Goal: Check status: Check status

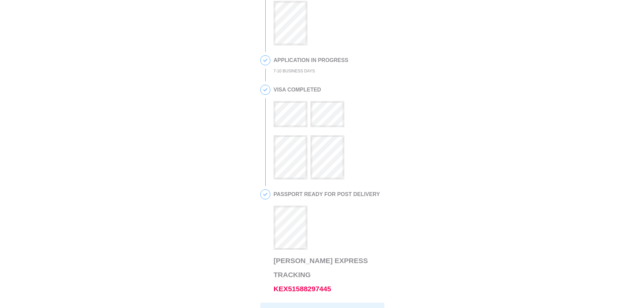
scroll to position [134, 0]
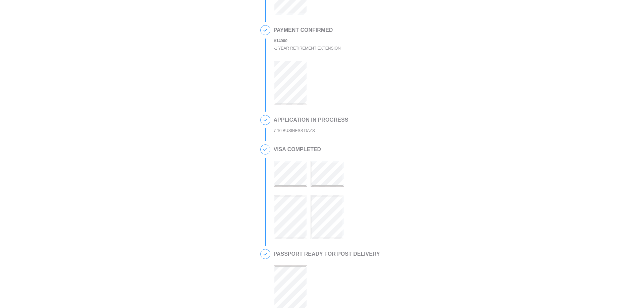
scroll to position [101, 0]
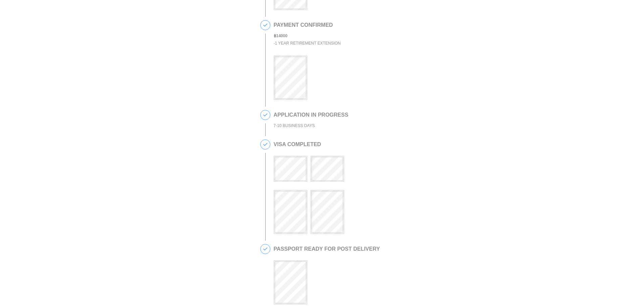
scroll to position [134, 0]
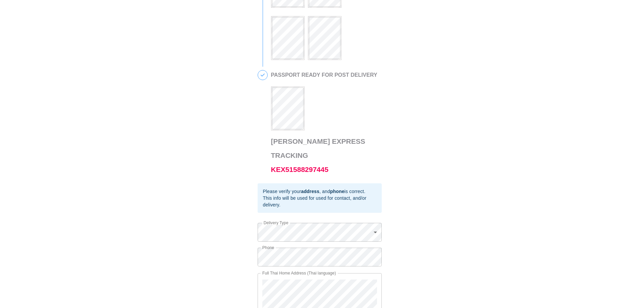
scroll to position [253, 0]
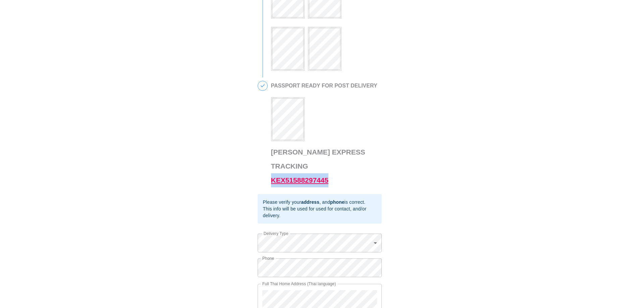
drag, startPoint x: 330, startPoint y: 174, endPoint x: 271, endPoint y: 174, distance: 59.0
click at [271, 174] on h3 "Kerry Express Tracking KEX51588297445" at bounding box center [324, 166] width 107 height 42
click at [416, 168] on div "This is a secure link , and your information is safe . 1 PASSPORT RECEIVED CARL…" at bounding box center [319, 49] width 625 height 590
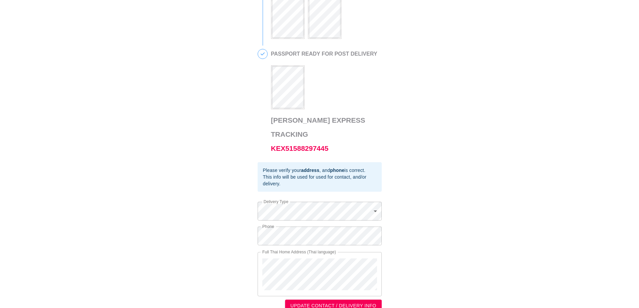
scroll to position [287, 0]
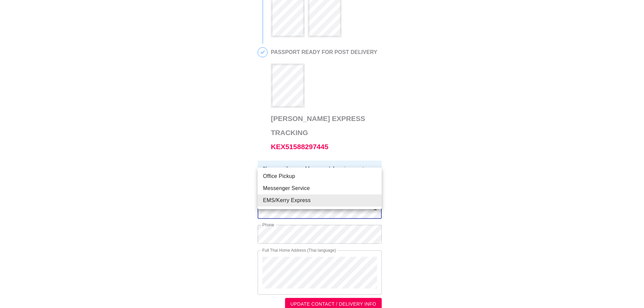
click at [373, 201] on body "This is a secure link , and your information is safe . 1 PASSPORT RECEIVED CARL…" at bounding box center [322, 15] width 644 height 604
click at [424, 200] on div at bounding box center [322, 154] width 644 height 308
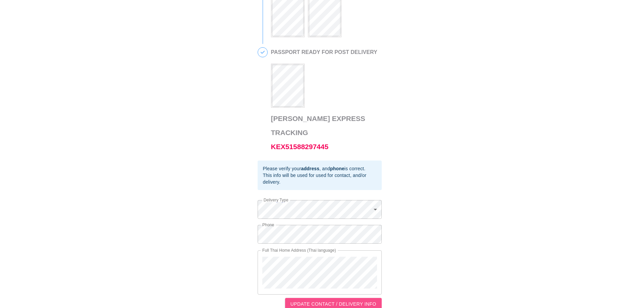
click at [340, 300] on span "UPDATE CONTACT / DELIVERY INFO" at bounding box center [333, 304] width 86 height 8
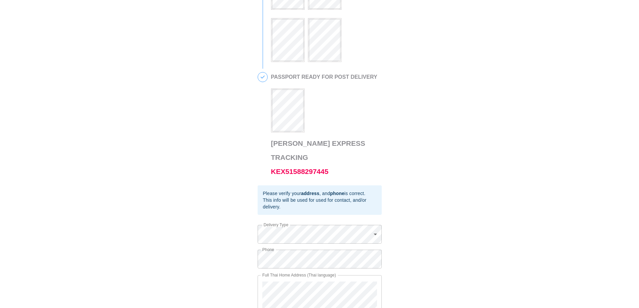
scroll to position [287, 0]
